Goal: Book appointment/travel/reservation

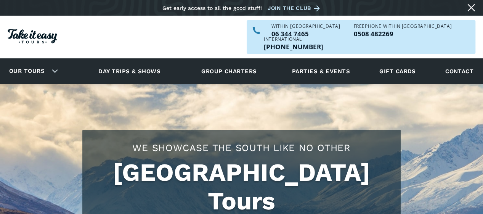
checkbox input "true"
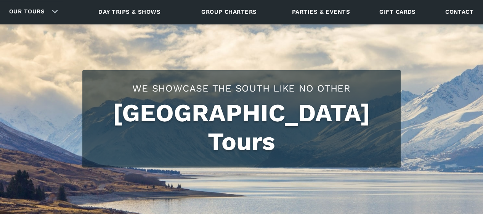
scroll to position [76, 0]
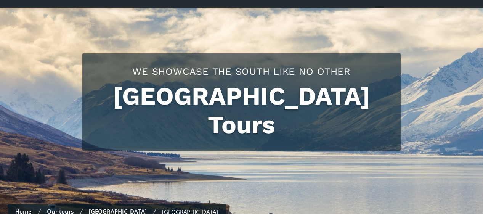
click at [61, 208] on link "Our tours" at bounding box center [60, 212] width 27 height 8
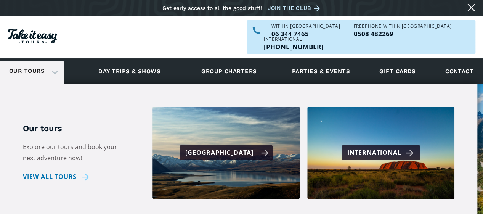
click at [217, 147] on div "[GEOGRAPHIC_DATA]" at bounding box center [227, 152] width 84 height 11
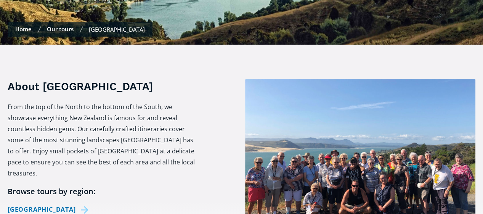
scroll to position [267, 0]
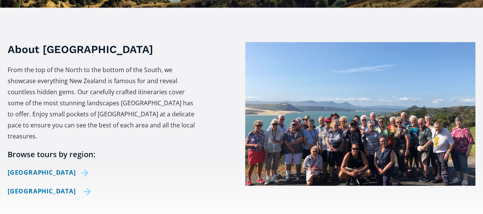
click at [38, 186] on link "[GEOGRAPHIC_DATA]" at bounding box center [50, 191] width 84 height 11
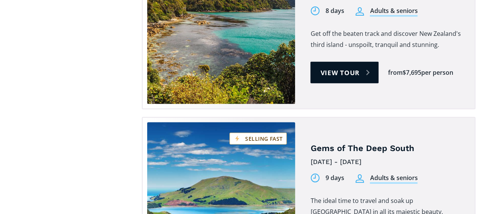
scroll to position [763, 0]
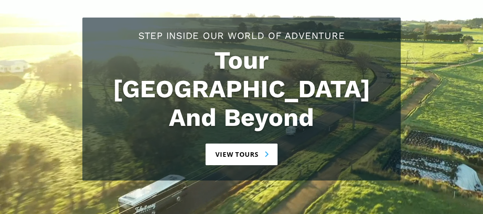
scroll to position [114, 0]
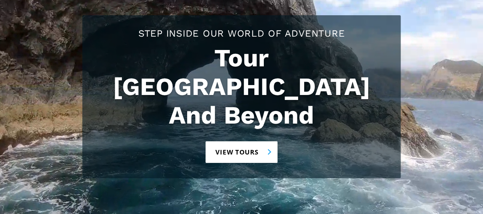
click at [266, 141] on link "View tours" at bounding box center [242, 152] width 72 height 22
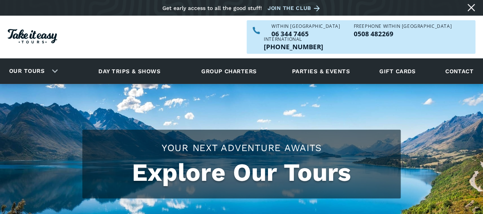
checkbox input "true"
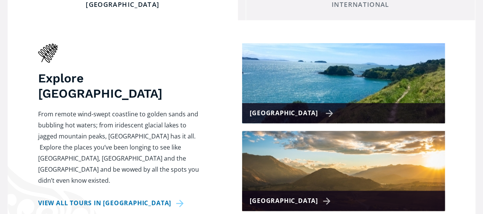
scroll to position [381, 0]
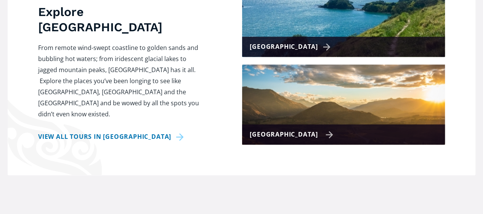
click at [311, 129] on div "[GEOGRAPHIC_DATA]" at bounding box center [292, 134] width 84 height 11
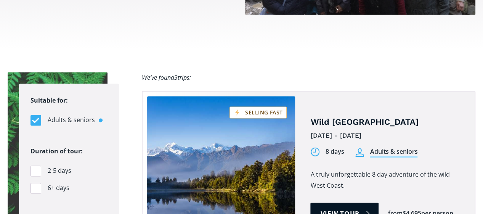
scroll to position [496, 0]
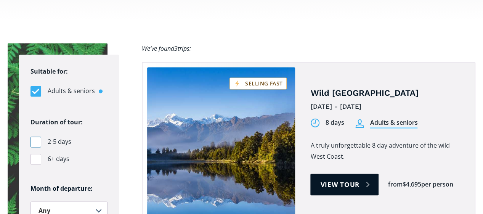
click at [36, 137] on div "Filters" at bounding box center [36, 142] width 11 height 11
click at [35, 139] on input "2-5 days" at bounding box center [33, 141] width 5 height 5
checkbox input "true"
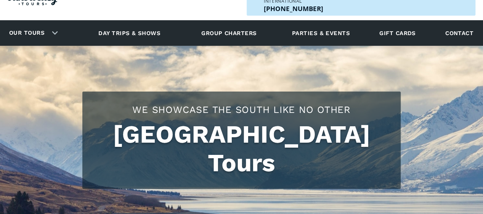
scroll to position [0, 0]
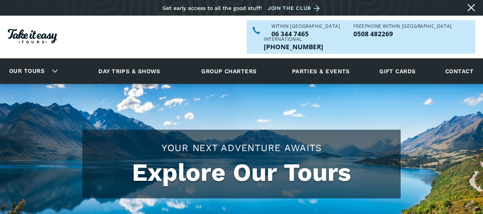
scroll to position [381, 0]
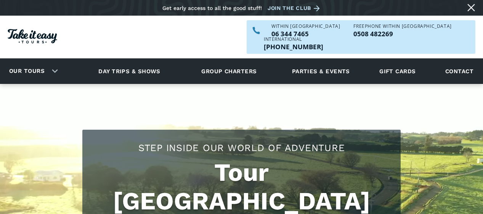
scroll to position [114, 0]
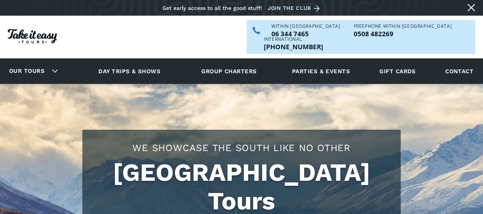
checkbox input "true"
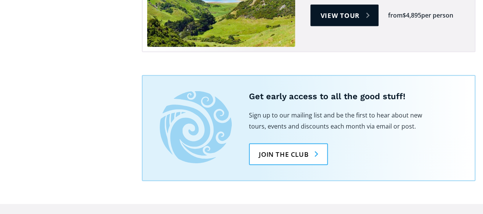
scroll to position [1030, 0]
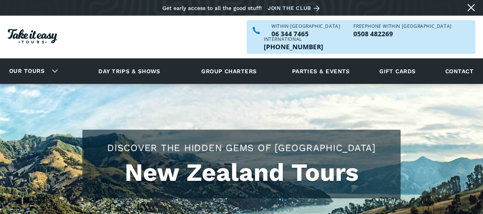
checkbox input "true"
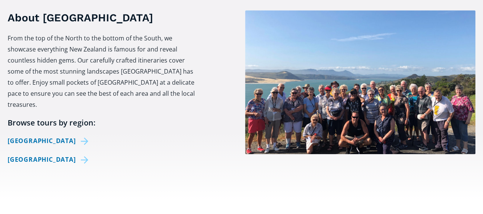
scroll to position [267, 0]
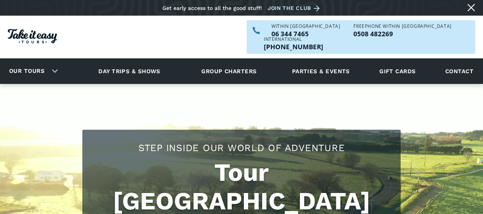
scroll to position [114, 0]
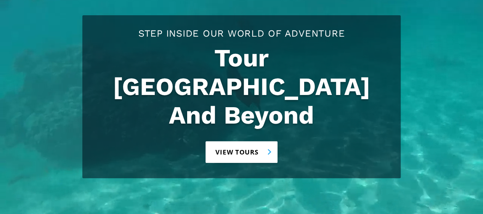
click at [267, 141] on link "View tours" at bounding box center [242, 152] width 72 height 22
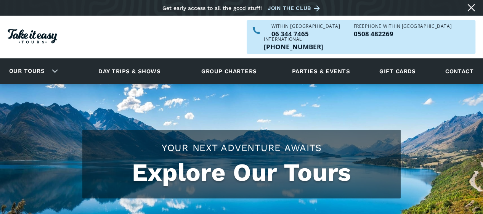
checkbox input "true"
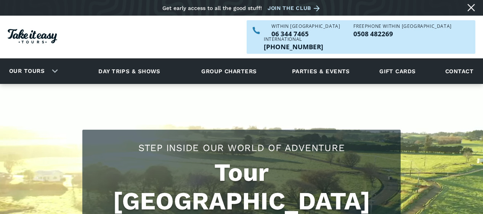
scroll to position [114, 0]
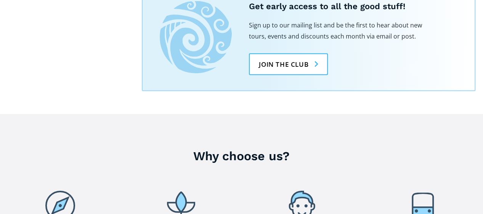
checkbox input "true"
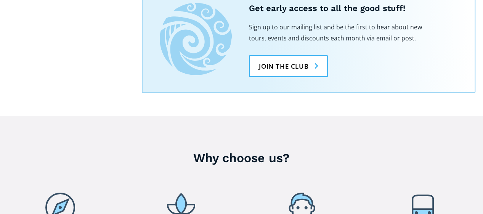
scroll to position [858, 0]
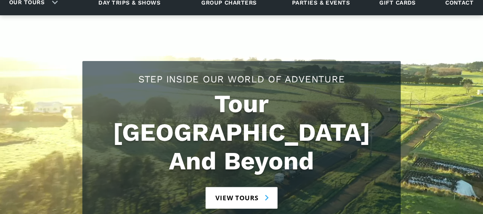
scroll to position [76, 0]
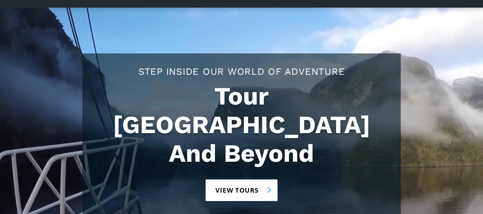
click at [267, 179] on link "View tours" at bounding box center [242, 190] width 72 height 22
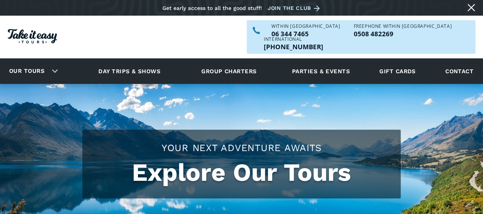
checkbox input "true"
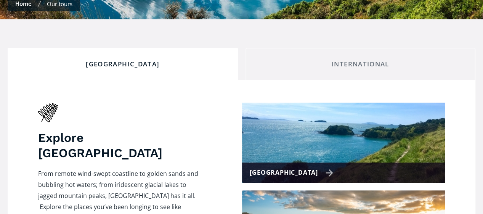
scroll to position [305, 0]
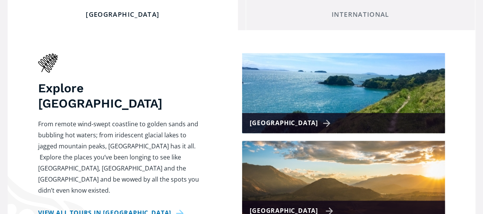
click at [305, 186] on img at bounding box center [343, 181] width 203 height 80
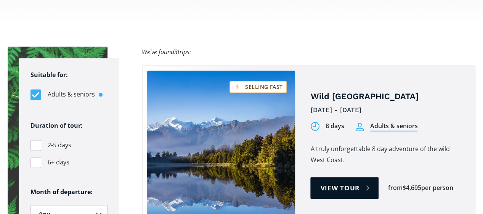
scroll to position [496, 0]
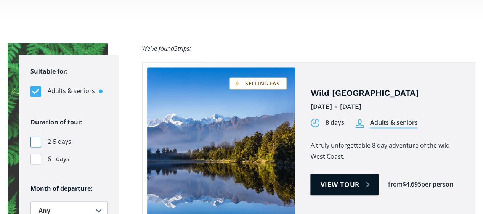
click at [37, 137] on div "Filters" at bounding box center [36, 142] width 11 height 11
click at [35, 139] on input "2-5 days" at bounding box center [33, 141] width 5 height 5
checkbox input "true"
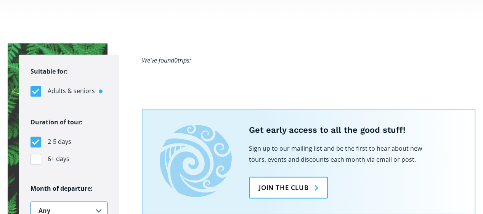
click at [97, 201] on select "Any January February March April May June July August September October Novembe…" at bounding box center [69, 210] width 77 height 19
select select ".august"
click at [31, 201] on select "Any January February March April May June July August September October Novembe…" at bounding box center [69, 210] width 77 height 19
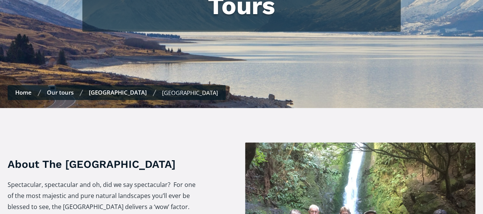
scroll to position [191, 0]
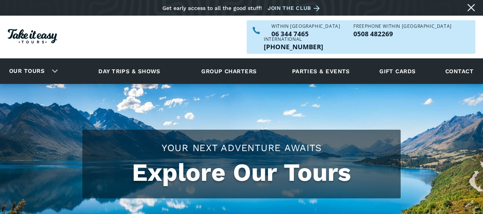
scroll to position [305, 0]
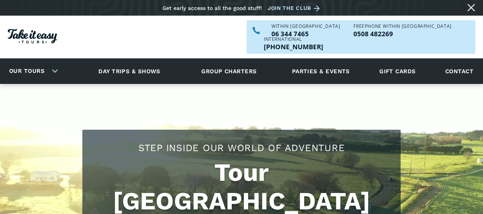
scroll to position [76, 0]
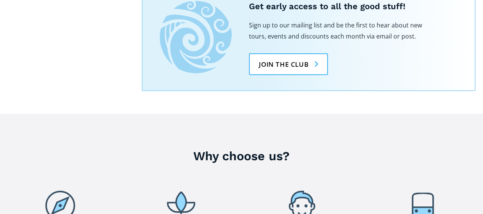
checkbox input "true"
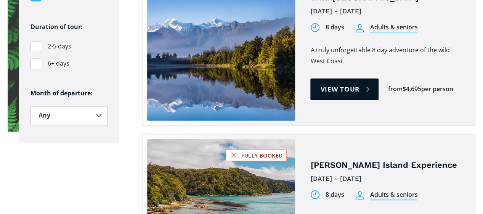
scroll to position [401, 0]
